Goal: Navigation & Orientation: Find specific page/section

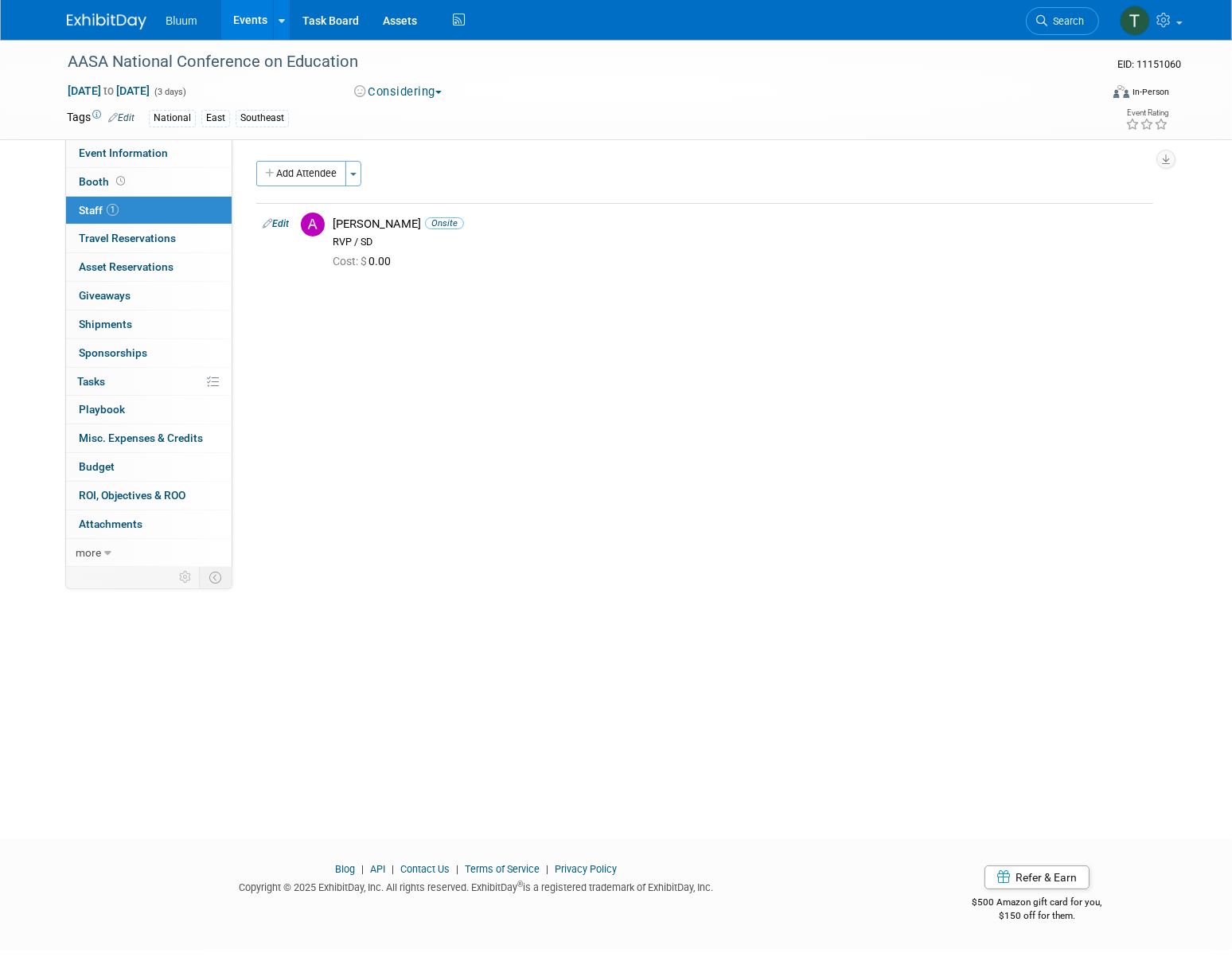
click at [243, 18] on link "Events" at bounding box center [250, 20] width 58 height 40
